Goal: Task Accomplishment & Management: Use online tool/utility

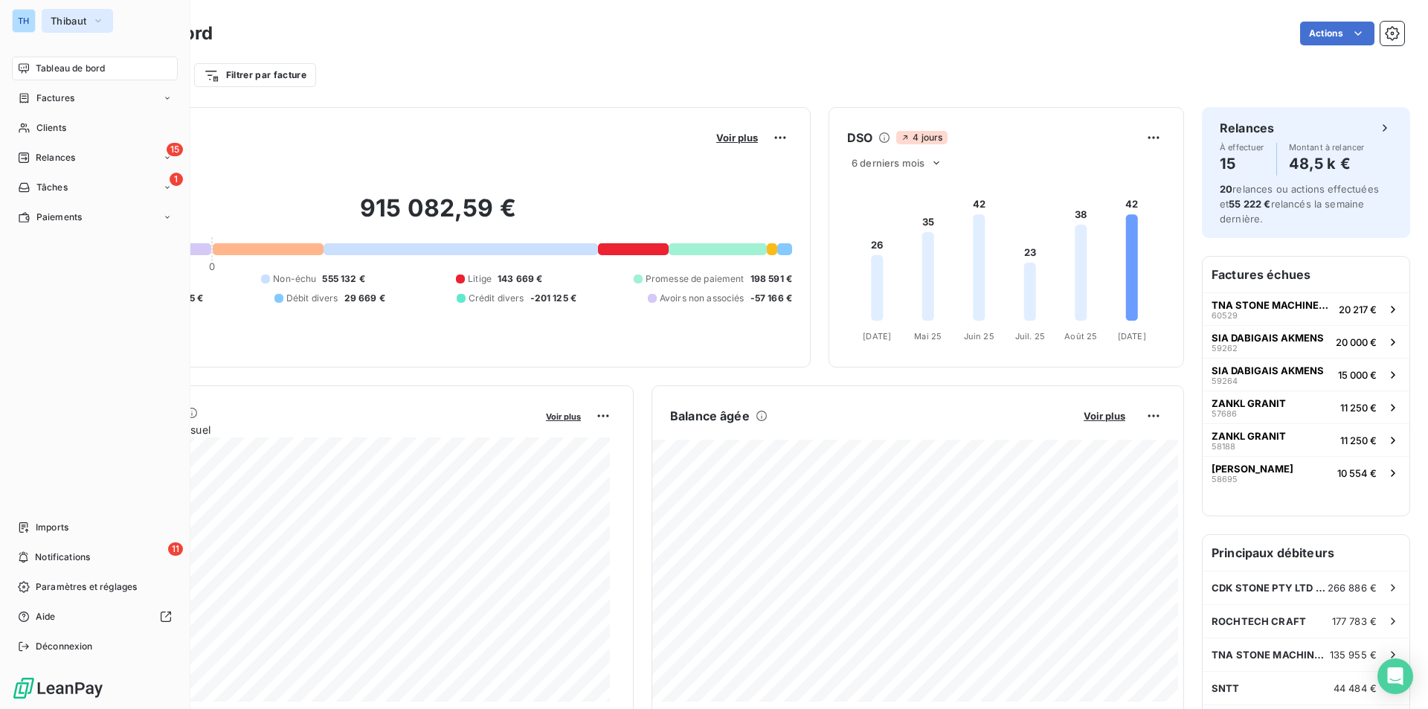
click at [66, 16] on span "Thibaut" at bounding box center [69, 21] width 36 height 12
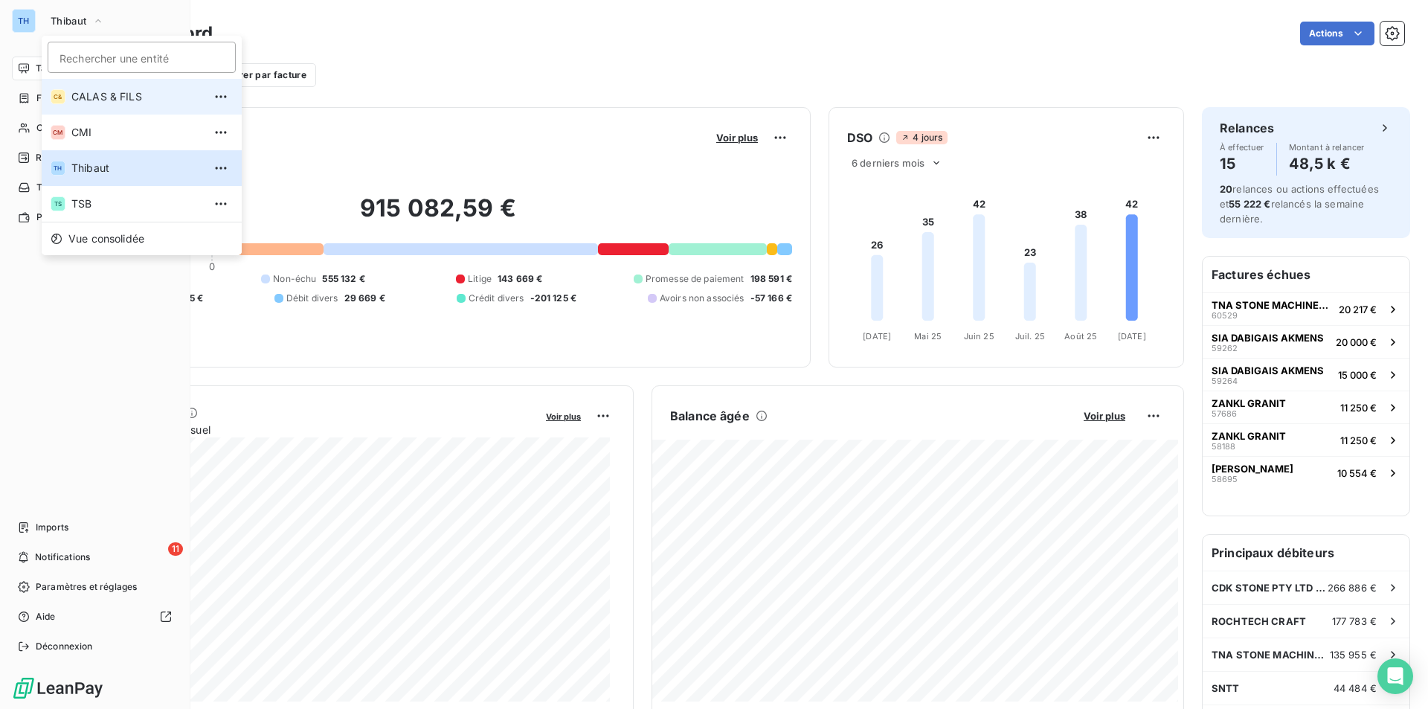
click at [106, 102] on span "CALAS & FILS" at bounding box center [137, 96] width 132 height 15
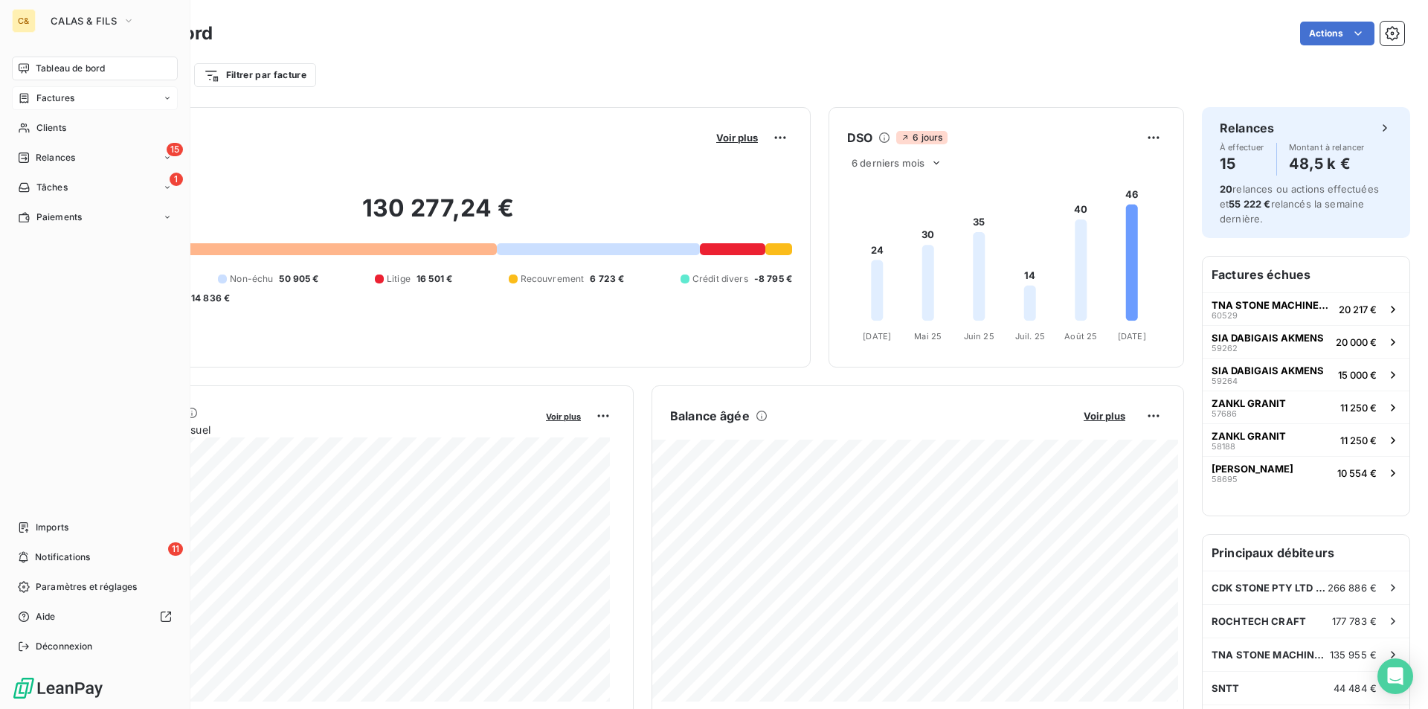
click at [60, 100] on span "Factures" at bounding box center [55, 97] width 38 height 13
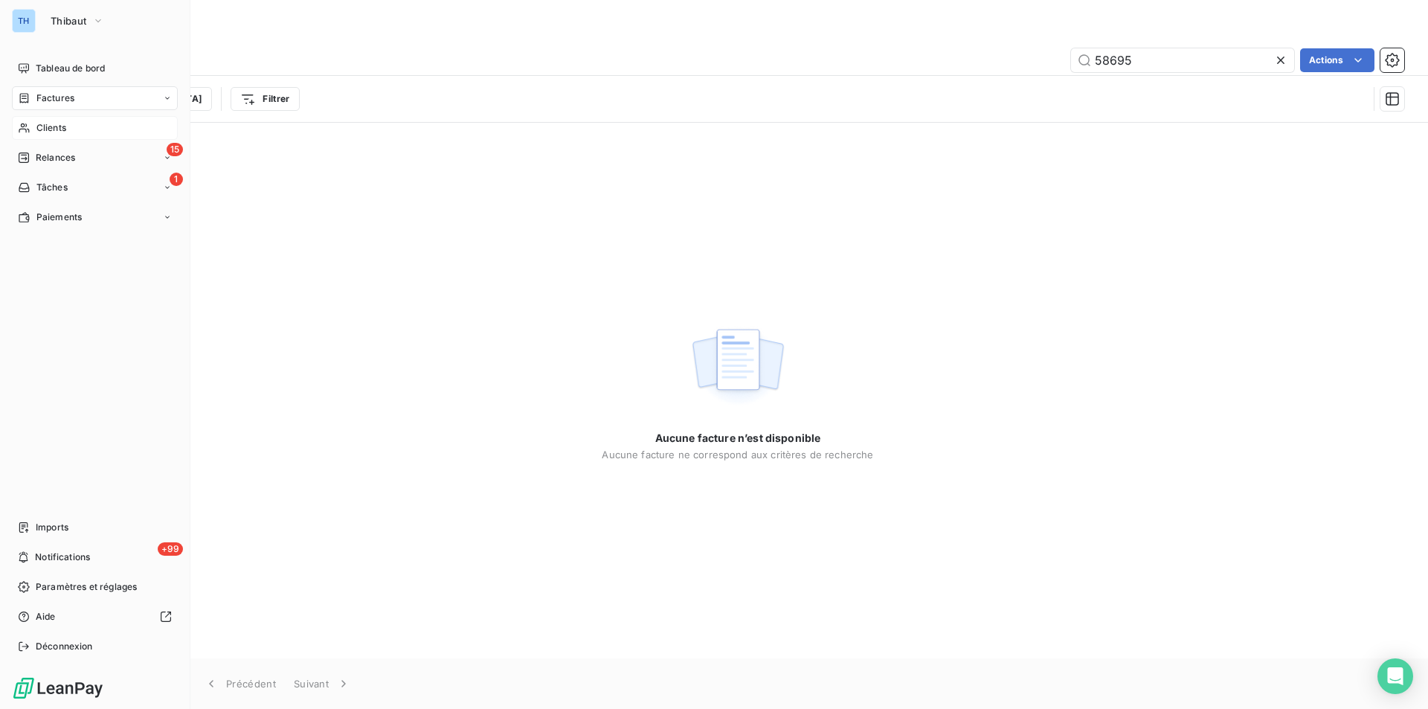
click at [44, 123] on span "Clients" at bounding box center [51, 127] width 30 height 13
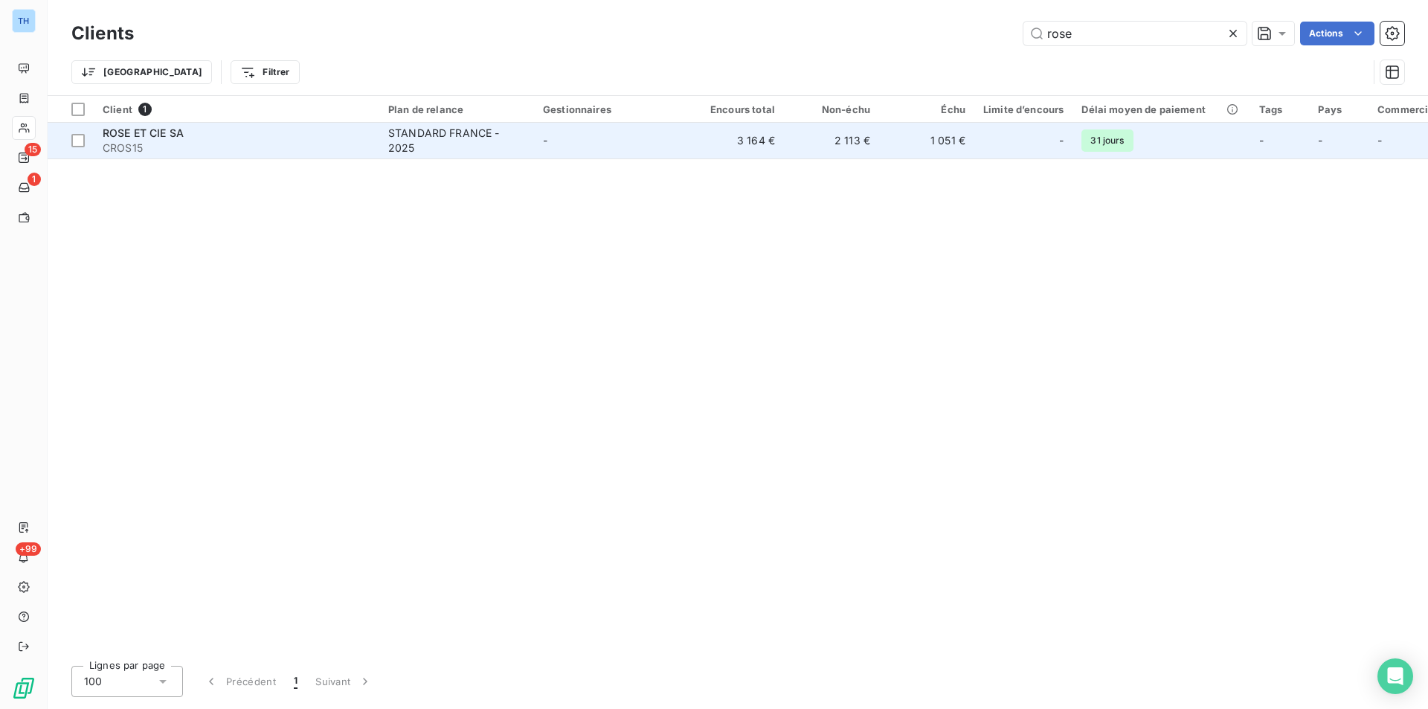
type input "rose"
click at [642, 143] on td "-" at bounding box center [611, 141] width 155 height 36
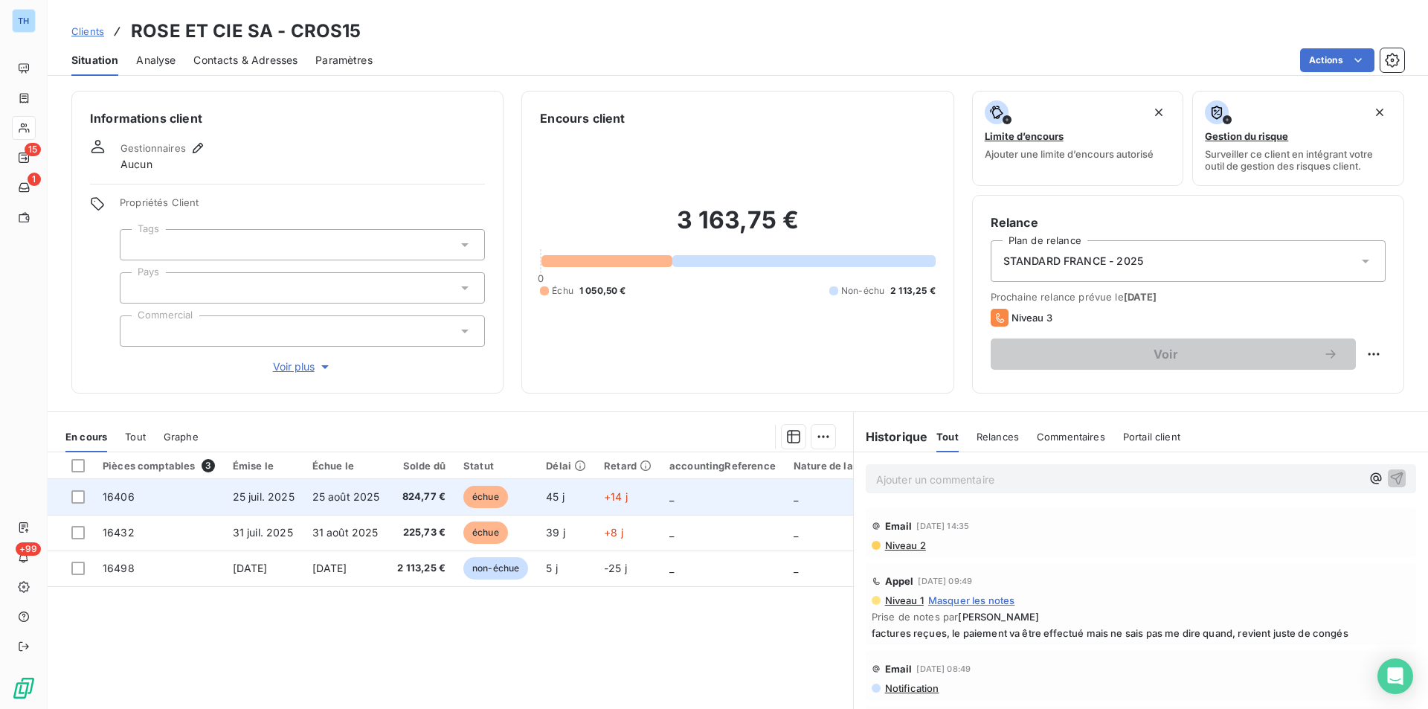
drag, startPoint x: 77, startPoint y: 496, endPoint x: 74, endPoint y: 504, distance: 9.0
click at [77, 496] on div at bounding box center [77, 496] width 13 height 13
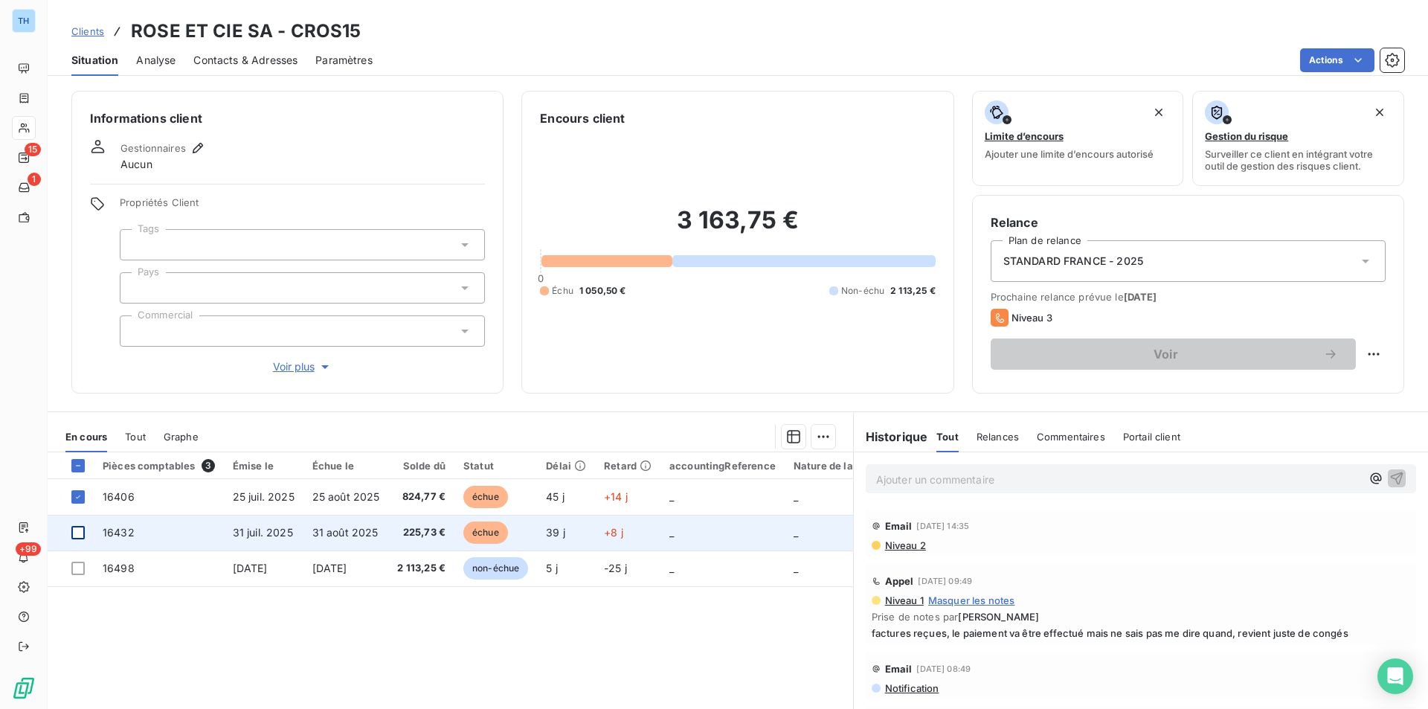
click at [74, 535] on div at bounding box center [77, 532] width 13 height 13
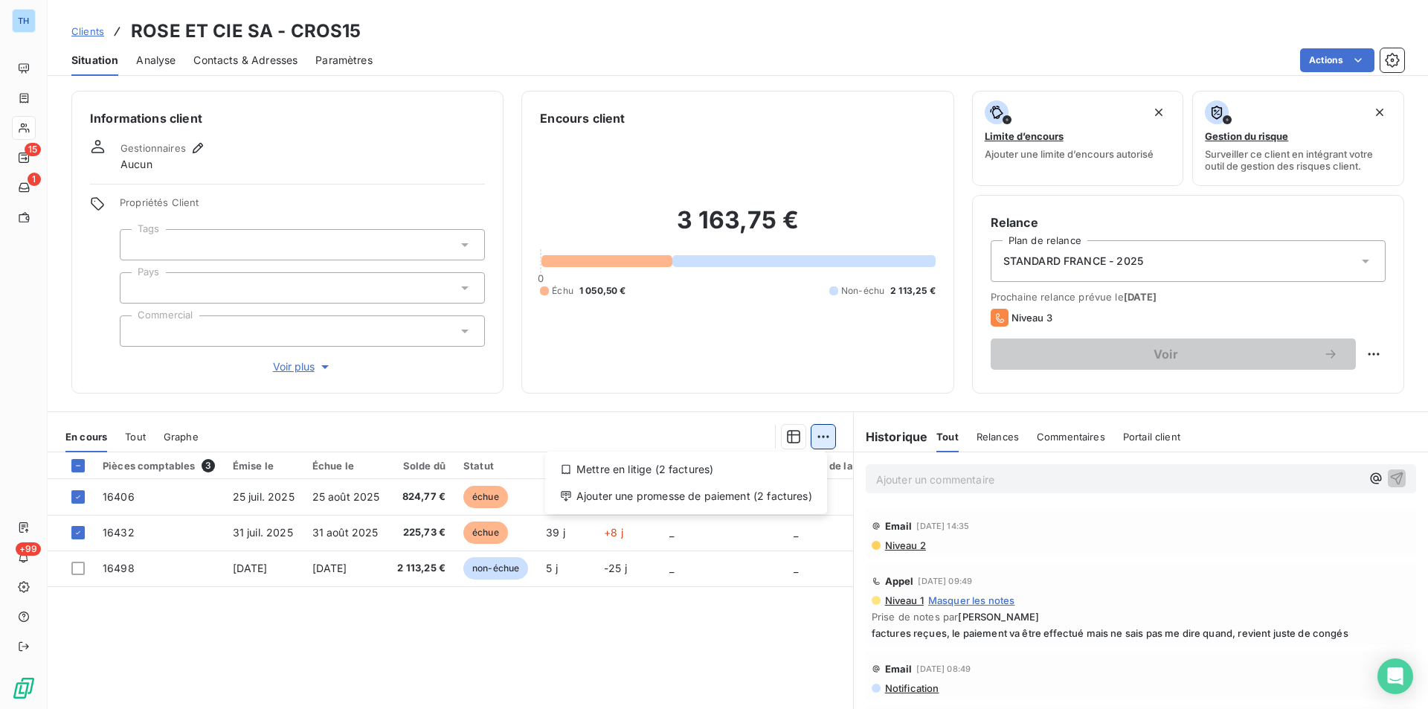
click at [825, 432] on html "TH 15 1 +99 Clients ROSE ET CIE SA - CROS15 Situation Analyse Contacts & Adress…" at bounding box center [714, 354] width 1428 height 709
click at [603, 496] on div "Ajouter une promesse de paiement (2 factures)" at bounding box center [686, 496] width 270 height 24
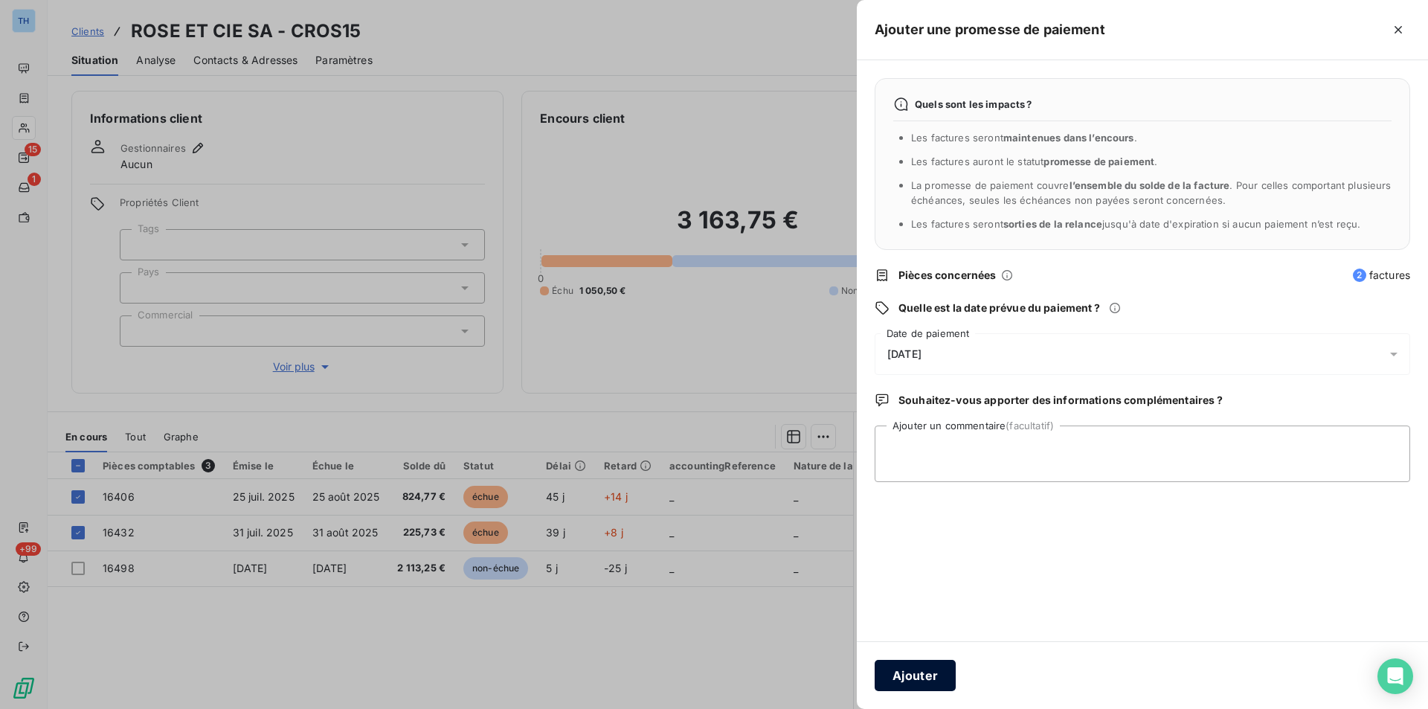
click at [927, 680] on button "Ajouter" at bounding box center [914, 675] width 81 height 31
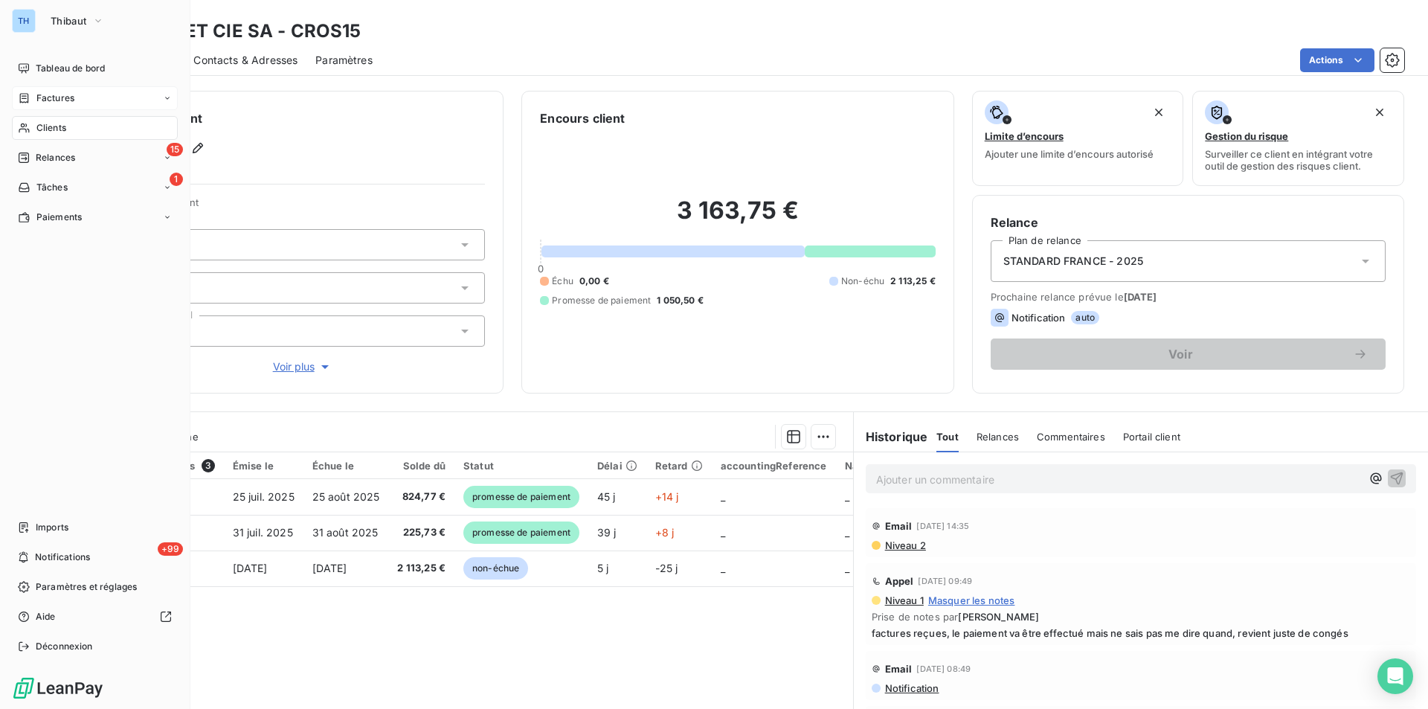
drag, startPoint x: 59, startPoint y: 97, endPoint x: 83, endPoint y: 97, distance: 23.8
click at [59, 97] on span "Factures" at bounding box center [55, 97] width 38 height 13
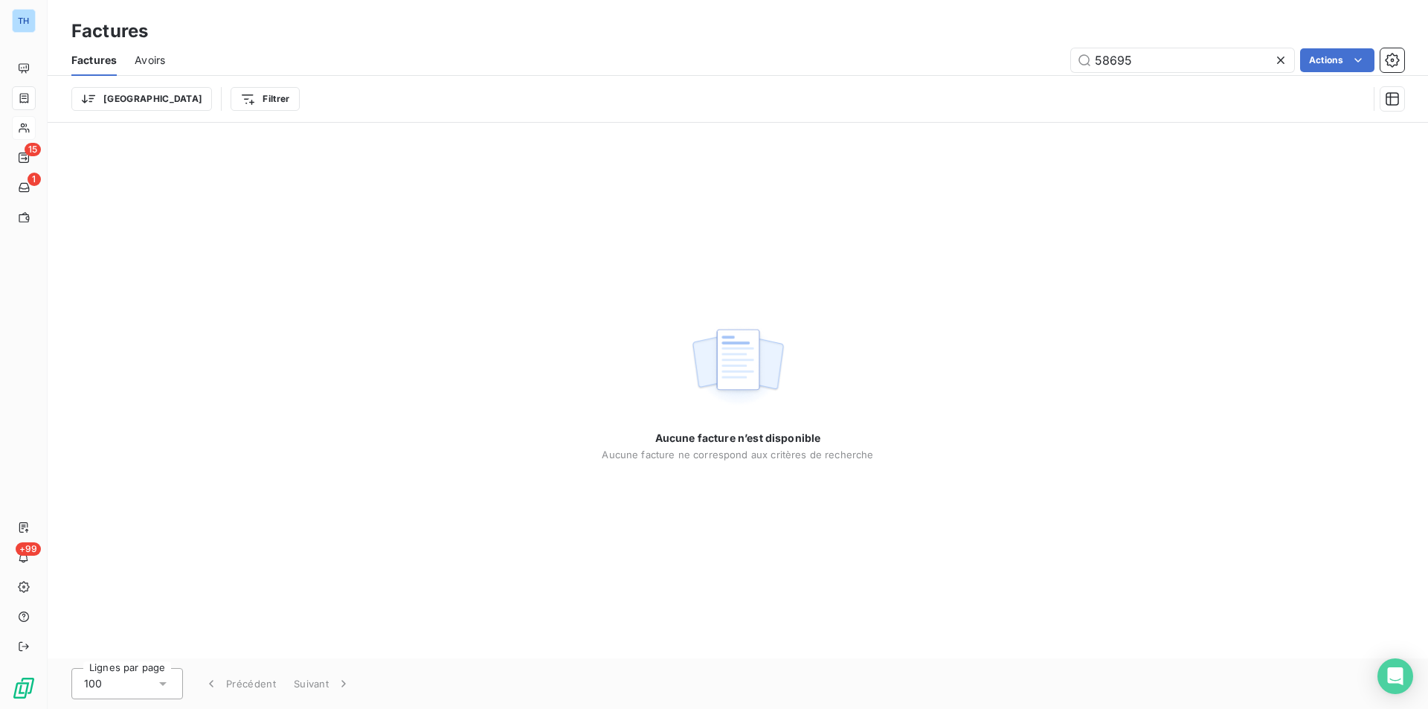
drag, startPoint x: 1153, startPoint y: 69, endPoint x: 995, endPoint y: 49, distance: 158.9
click at [995, 49] on div "58695 Actions" at bounding box center [793, 60] width 1221 height 24
type input "16288"
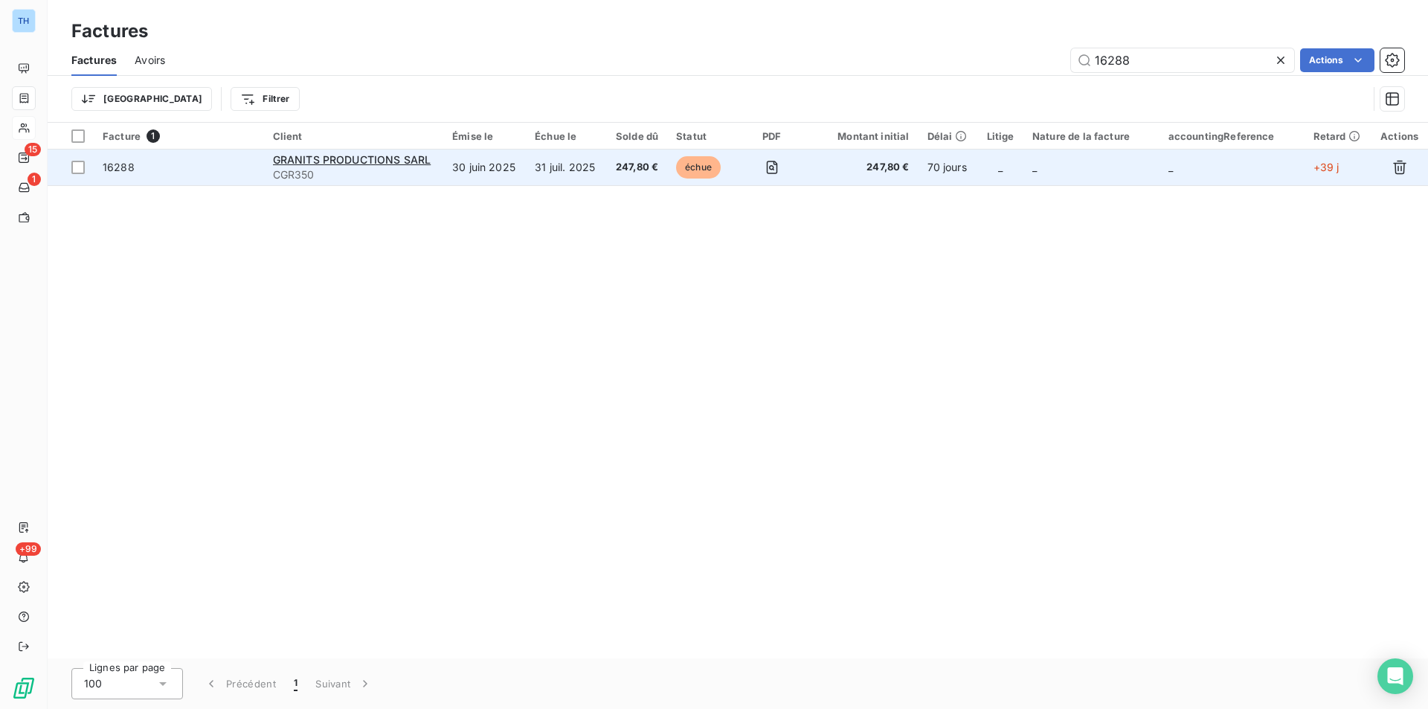
click at [577, 164] on td "31 juil. 2025" at bounding box center [566, 167] width 80 height 36
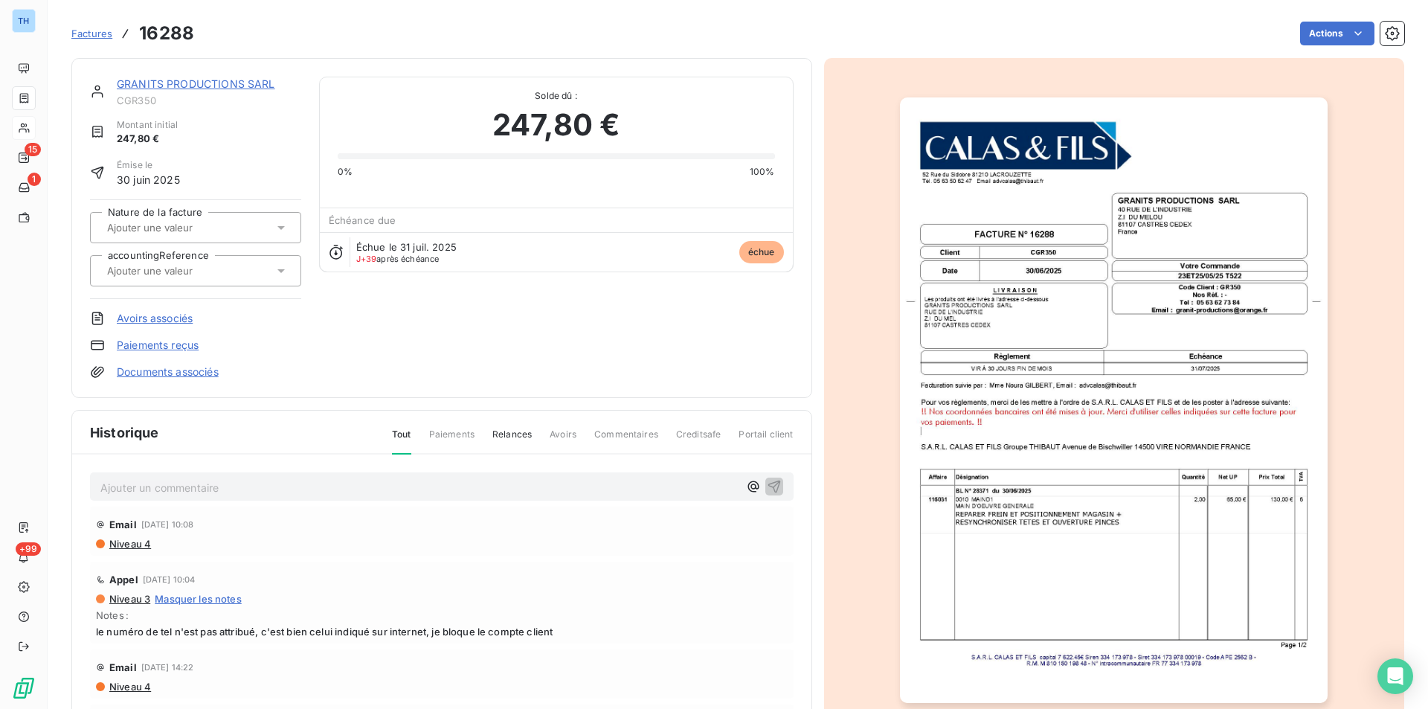
click at [188, 81] on link "GRANITS PRODUCTIONS SARL" at bounding box center [196, 83] width 158 height 13
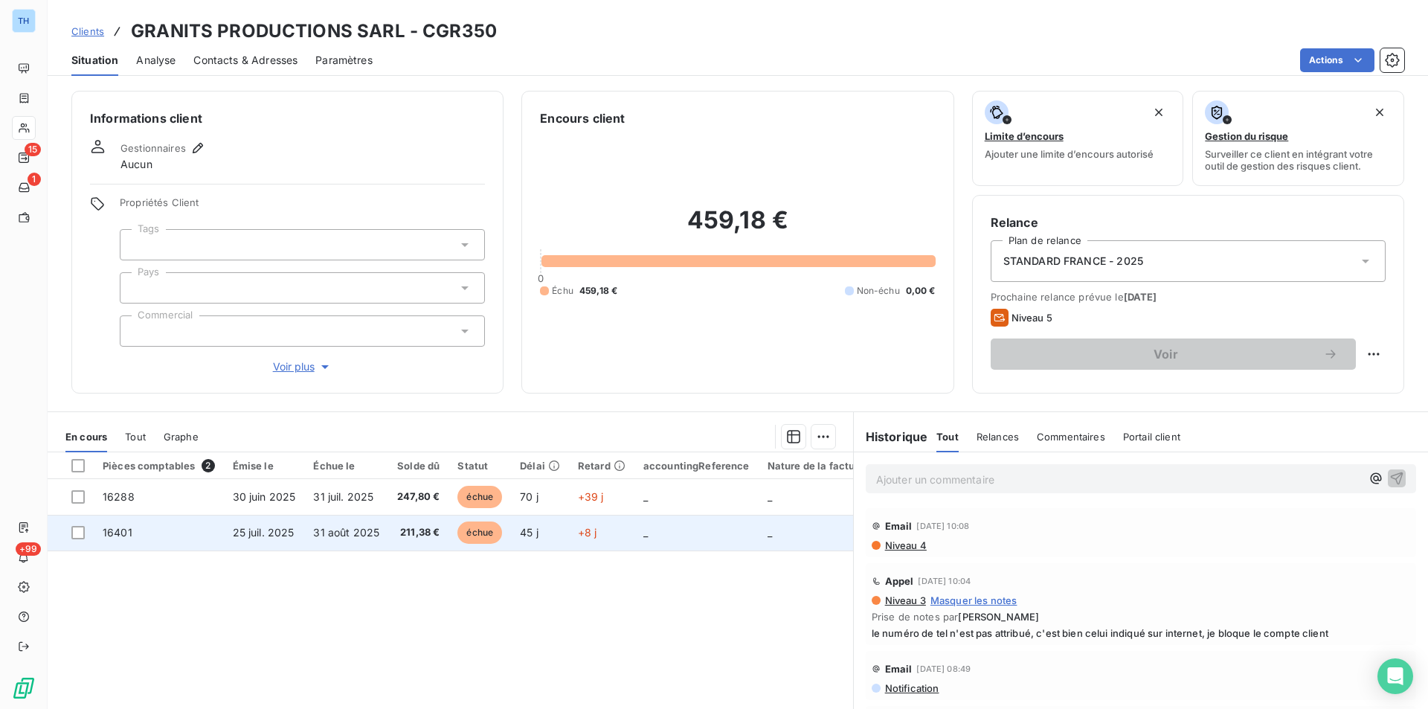
drag, startPoint x: 79, startPoint y: 492, endPoint x: 81, endPoint y: 518, distance: 25.4
click at [79, 492] on div at bounding box center [77, 496] width 13 height 13
drag, startPoint x: 76, startPoint y: 528, endPoint x: 162, endPoint y: 559, distance: 91.7
click at [76, 528] on div at bounding box center [77, 532] width 13 height 13
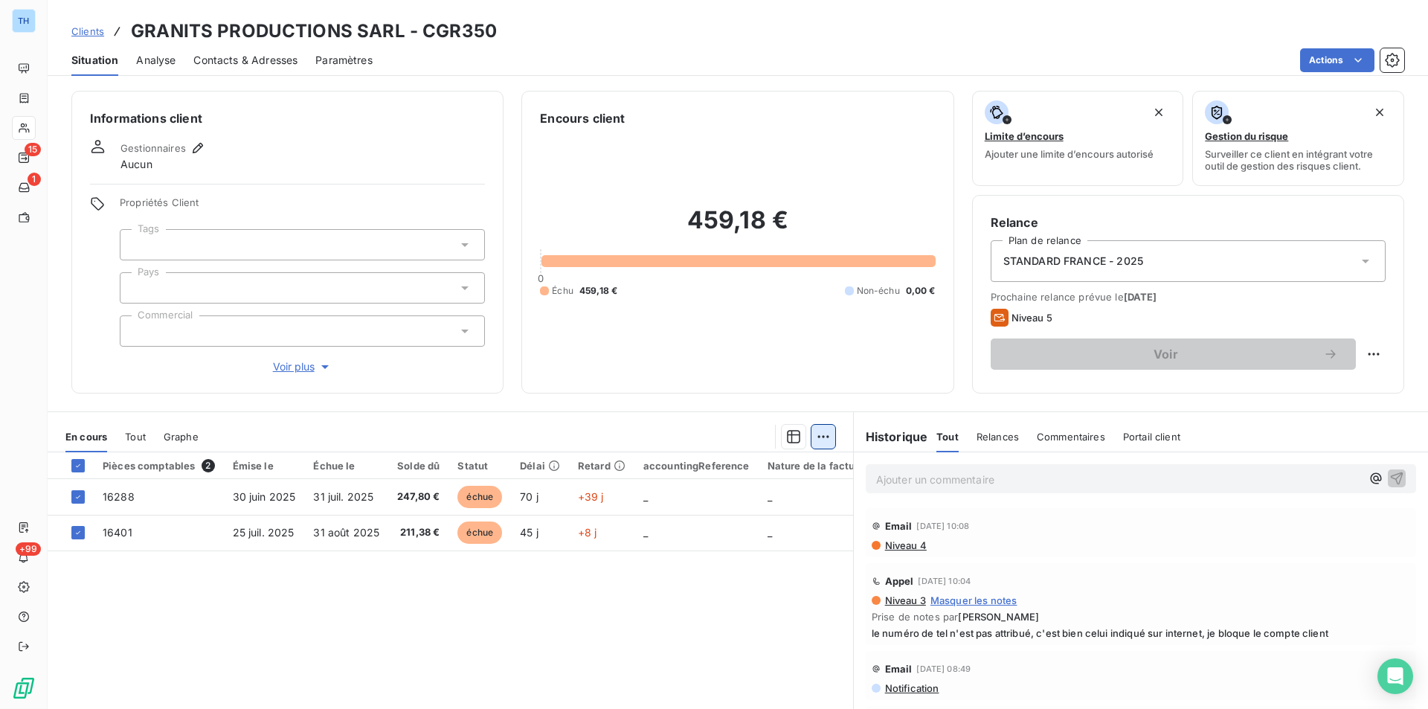
click at [810, 442] on html "TH 15 1 +99 Clients GRANITS PRODUCTIONS SARL - CGR350 Situation Analyse Contact…" at bounding box center [714, 354] width 1428 height 709
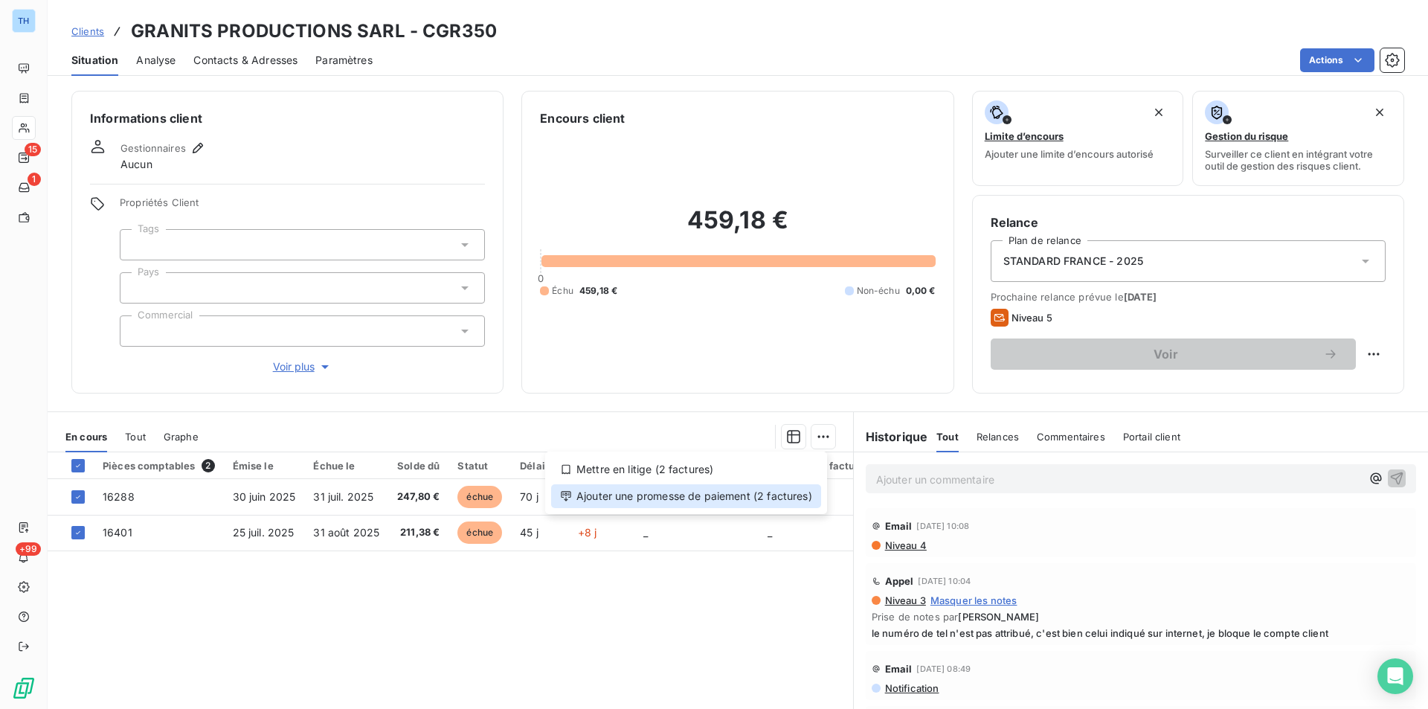
click at [685, 503] on div "Ajouter une promesse de paiement (2 factures)" at bounding box center [686, 496] width 270 height 24
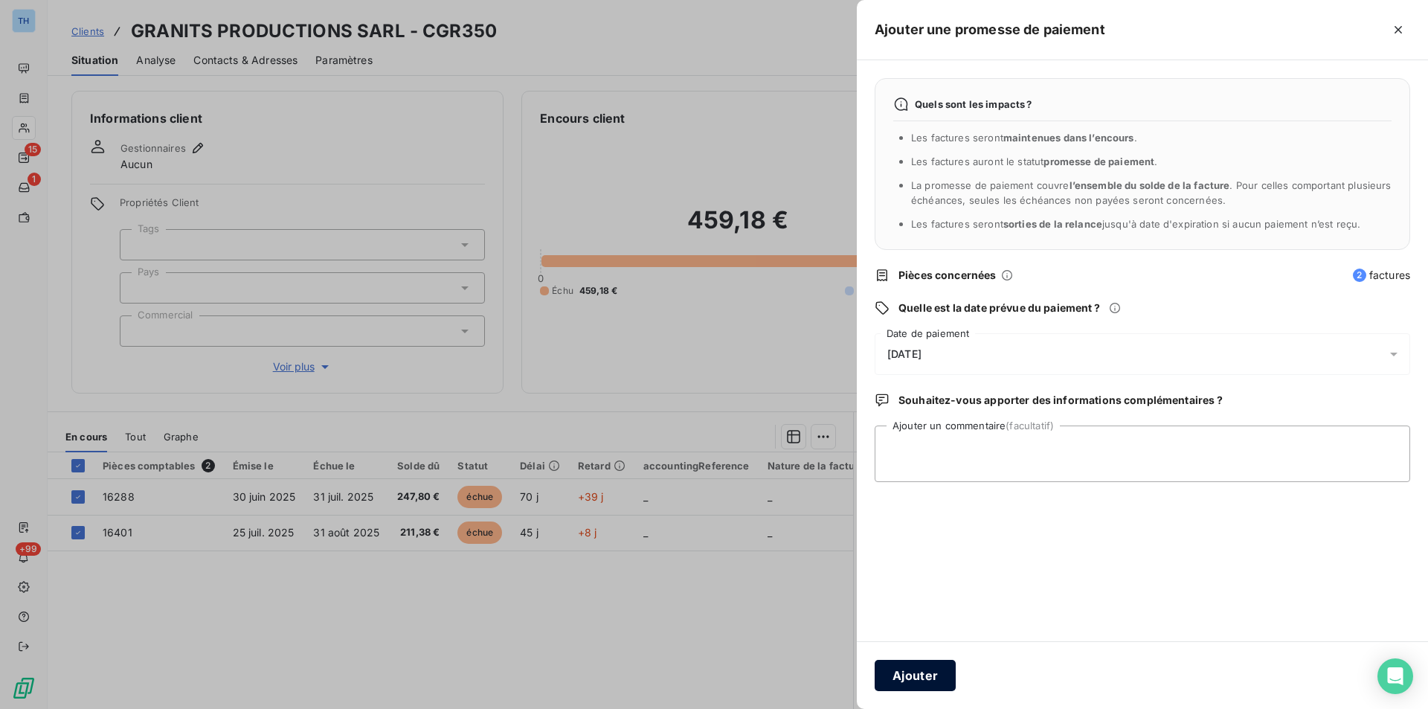
click at [925, 677] on button "Ajouter" at bounding box center [914, 675] width 81 height 31
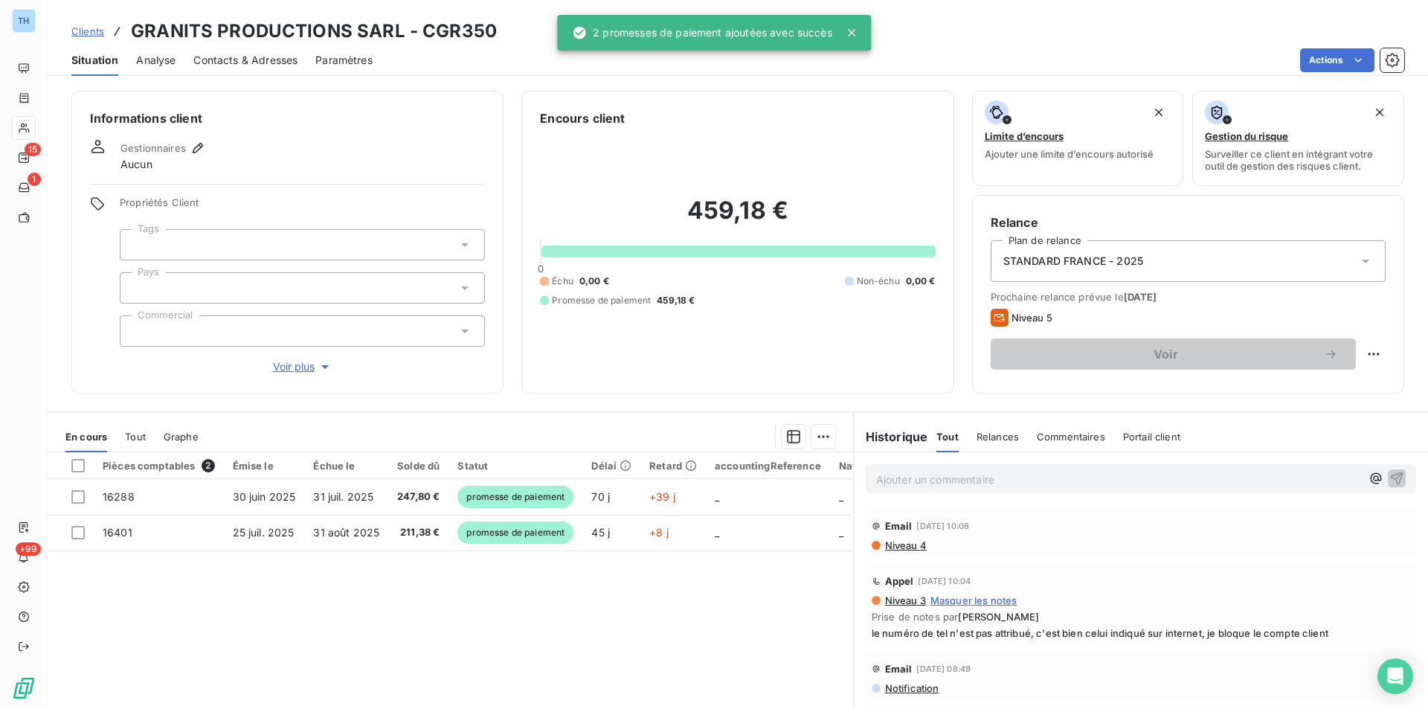
click at [635, 690] on div "Pièces comptables 2 Émise le Échue le Solde dû Statut Délai Retard accountingRe…" at bounding box center [450, 595] width 805 height 286
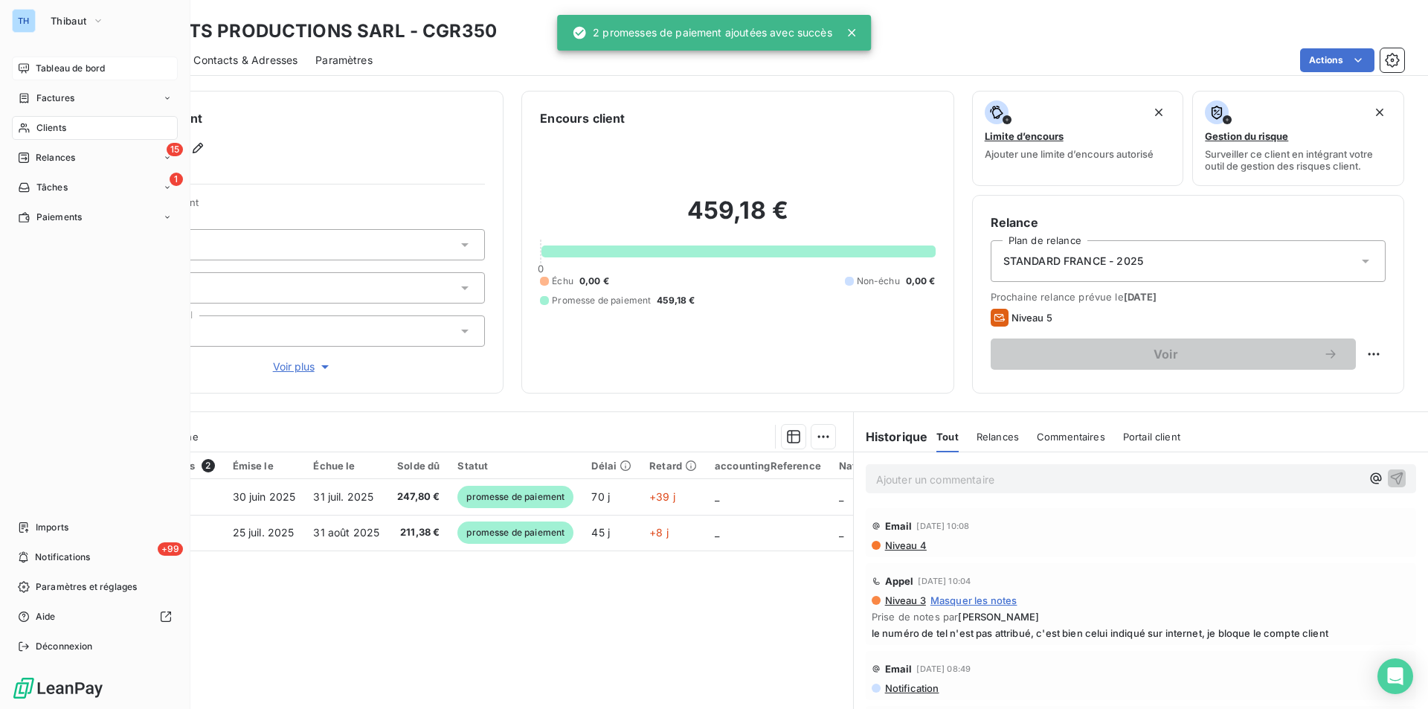
drag, startPoint x: 55, startPoint y: 71, endPoint x: 53, endPoint y: 79, distance: 8.5
click at [55, 71] on span "Tableau de bord" at bounding box center [70, 68] width 69 height 13
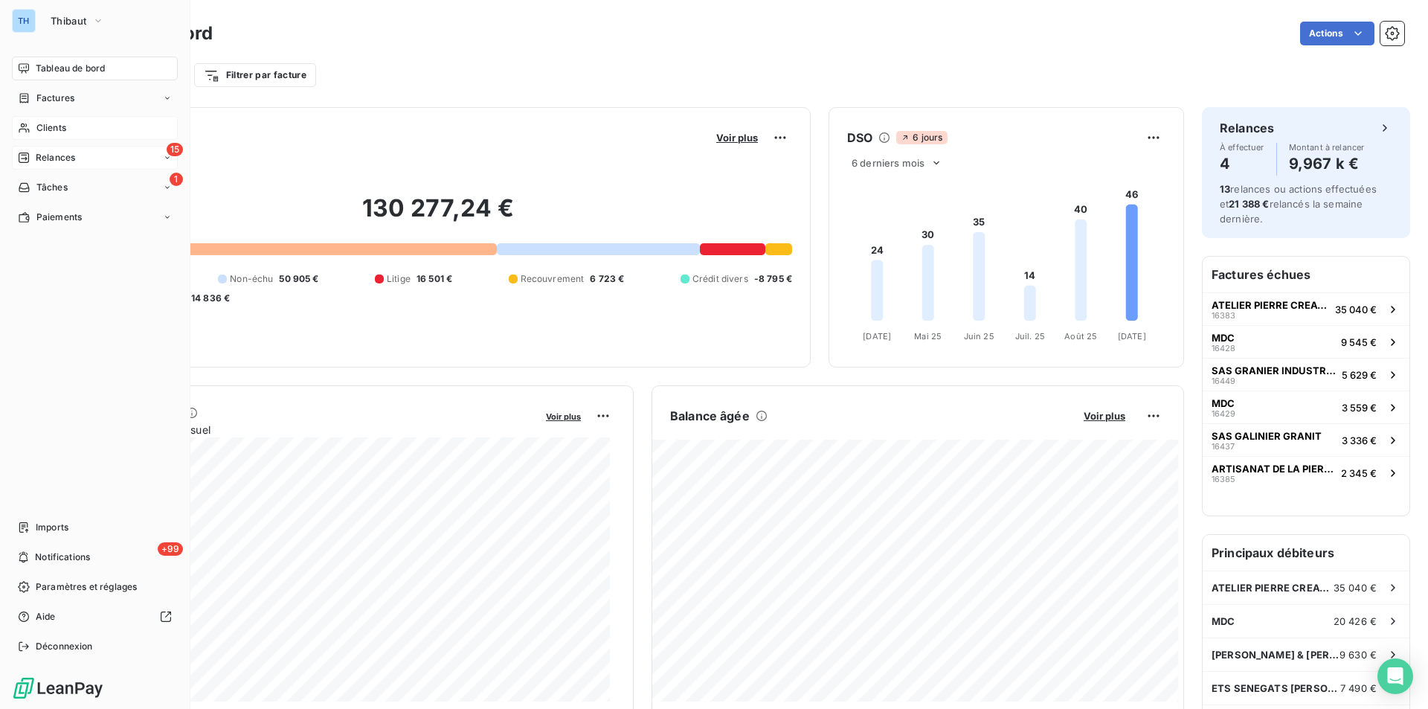
click at [69, 151] on span "Relances" at bounding box center [55, 157] width 39 height 13
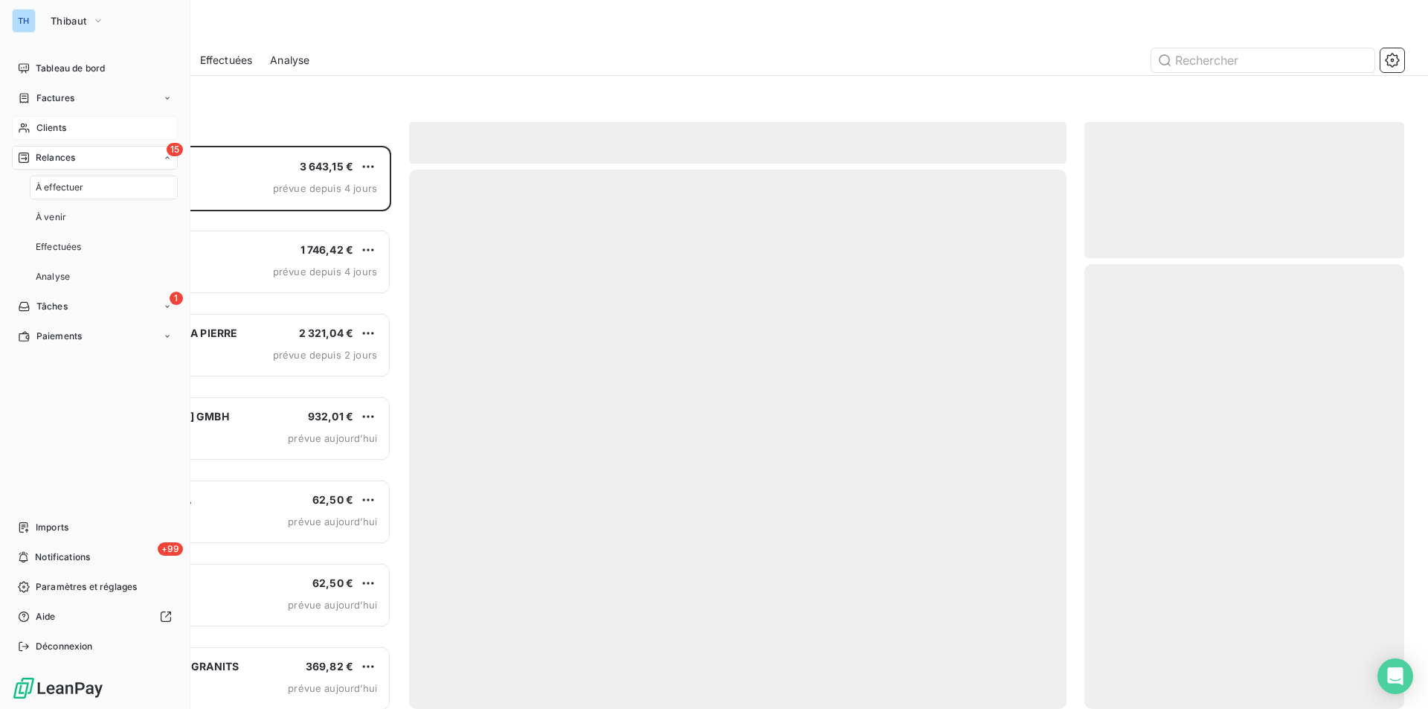
scroll to position [552, 309]
click at [115, 424] on div "Tableau de bord Factures Clients 15 Relances À effectuer À venir Effectuées Ana…" at bounding box center [95, 358] width 166 height 602
click at [52, 16] on span "Thibaut" at bounding box center [69, 21] width 36 height 12
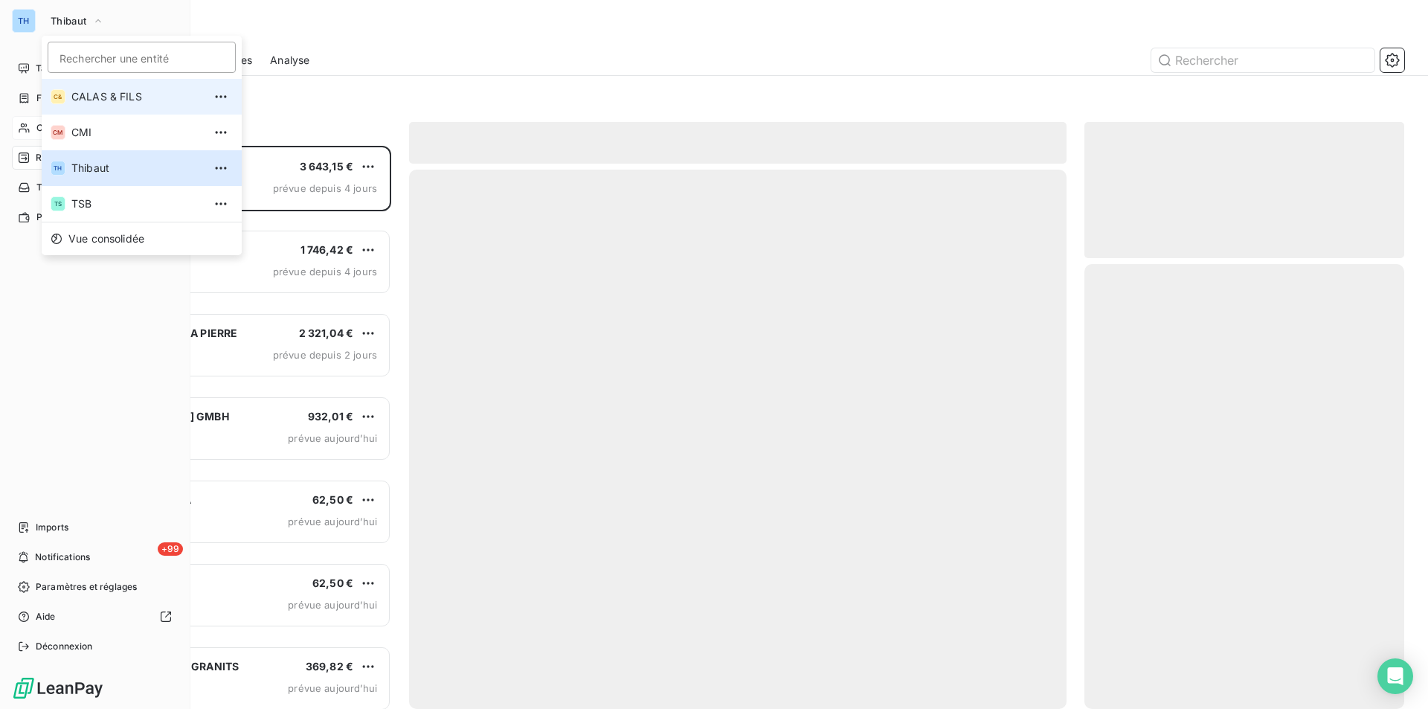
click at [106, 99] on span "CALAS & FILS" at bounding box center [137, 96] width 132 height 15
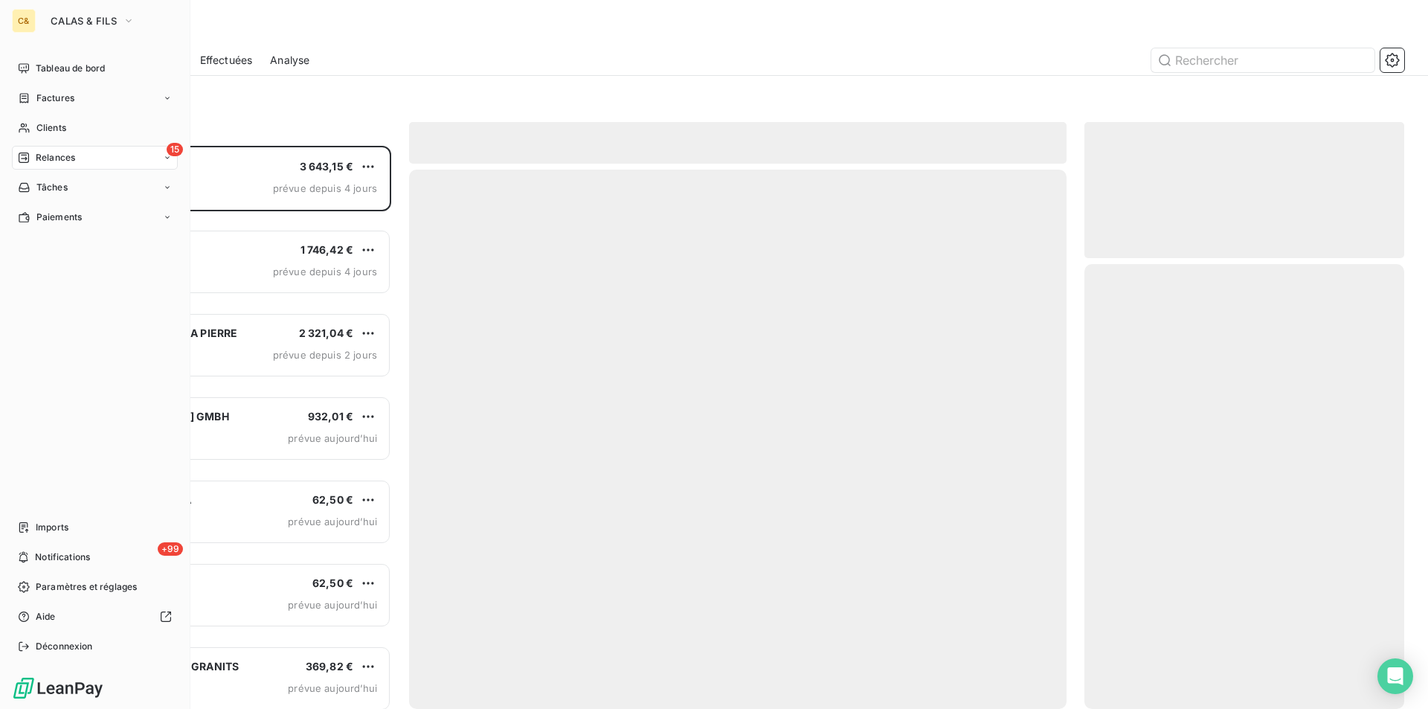
scroll to position [552, 309]
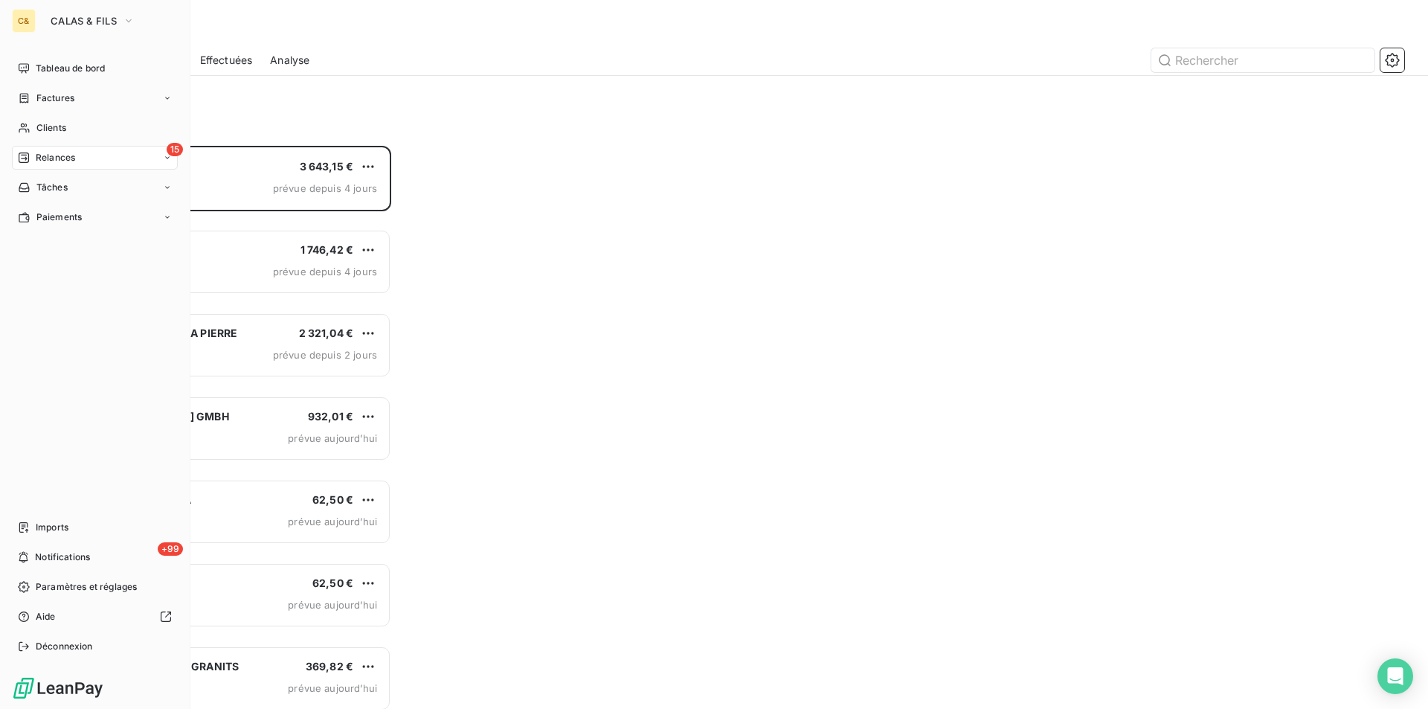
click at [68, 323] on div "Tableau de bord Factures Clients 15 Relances Tâches Paiements Imports +99 Notif…" at bounding box center [95, 358] width 166 height 602
click at [60, 148] on div "15 Relances" at bounding box center [95, 158] width 166 height 24
click at [73, 186] on span "À effectuer" at bounding box center [60, 187] width 48 height 13
